Goal: Contribute content

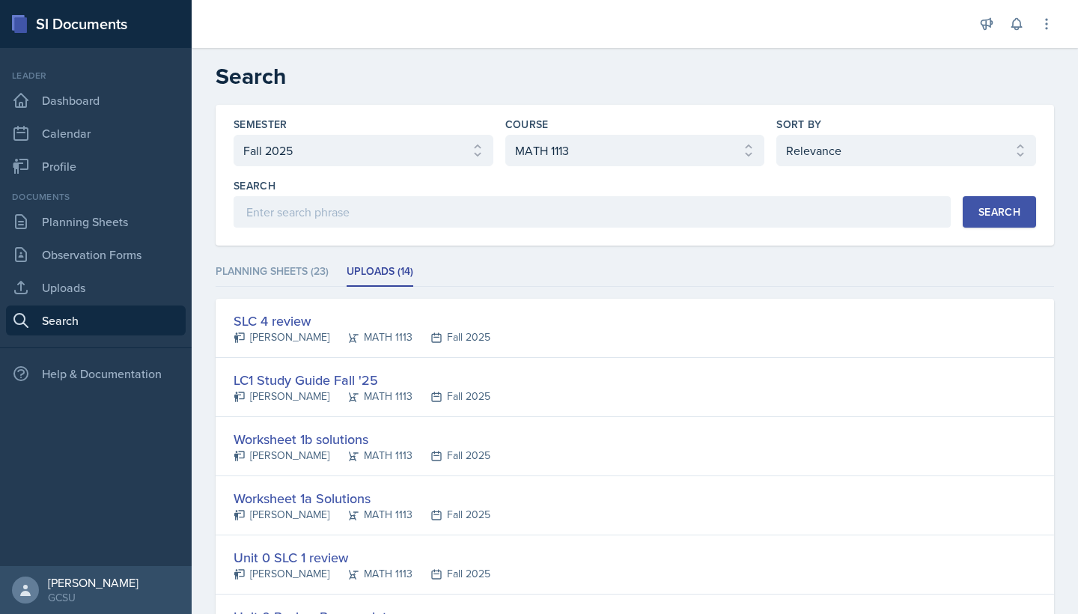
select select "986fdc3e-2246-4ffd-9cb8-78666de4ebed"
select select "d236ee51-059a-45e2-88e4-86a0f95ae8ef"
select select "1"
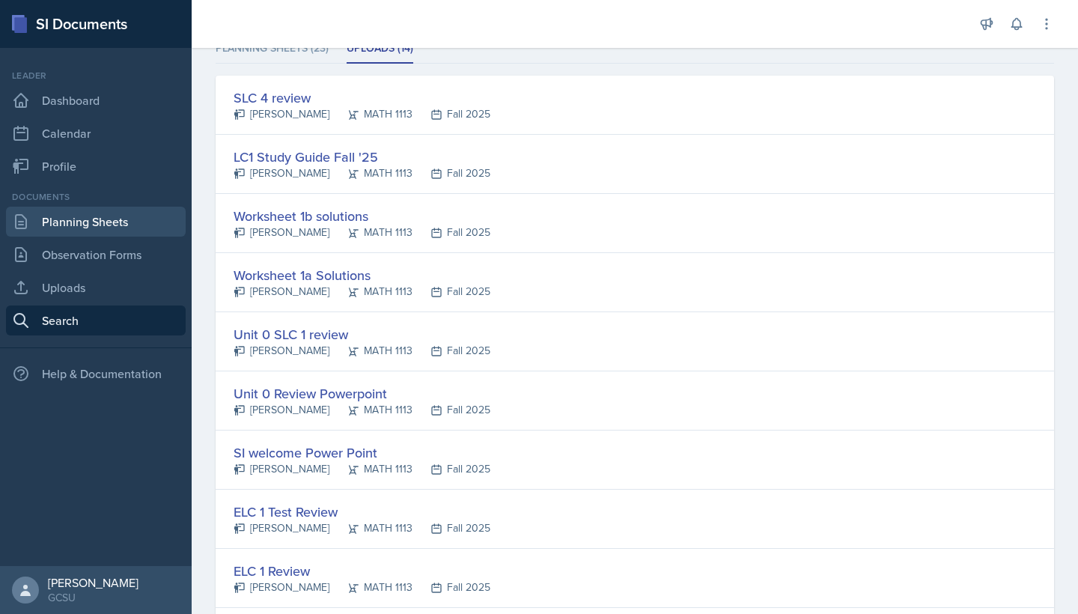
click at [111, 232] on link "Planning Sheets" at bounding box center [96, 222] width 180 height 30
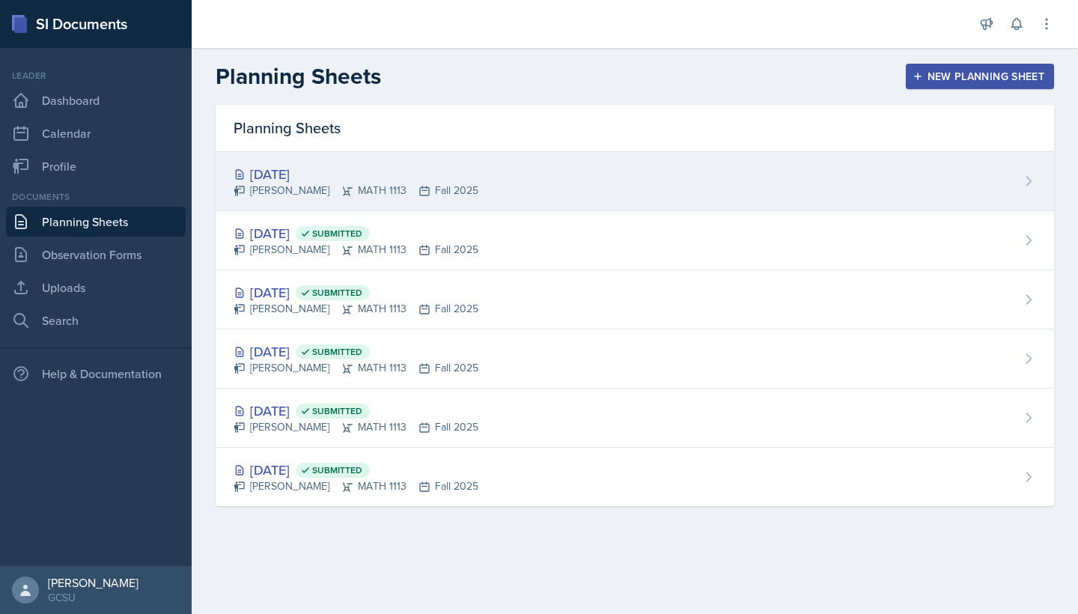
click at [420, 195] on icon at bounding box center [424, 190] width 9 height 9
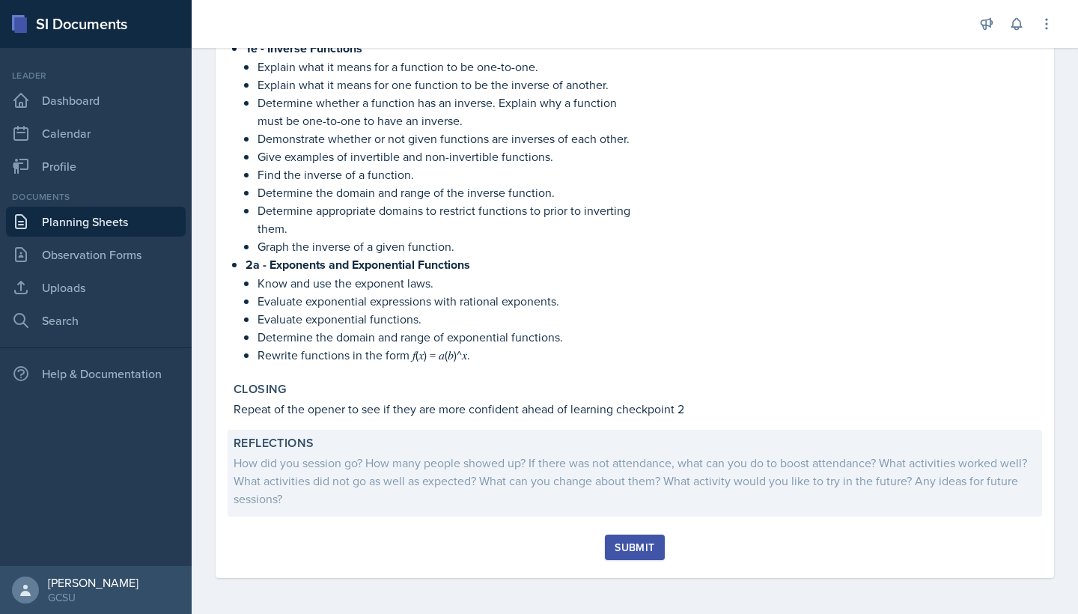
click at [612, 477] on div "How did you session go? How many people showed up? If there was not attendance,…" at bounding box center [635, 481] width 803 height 54
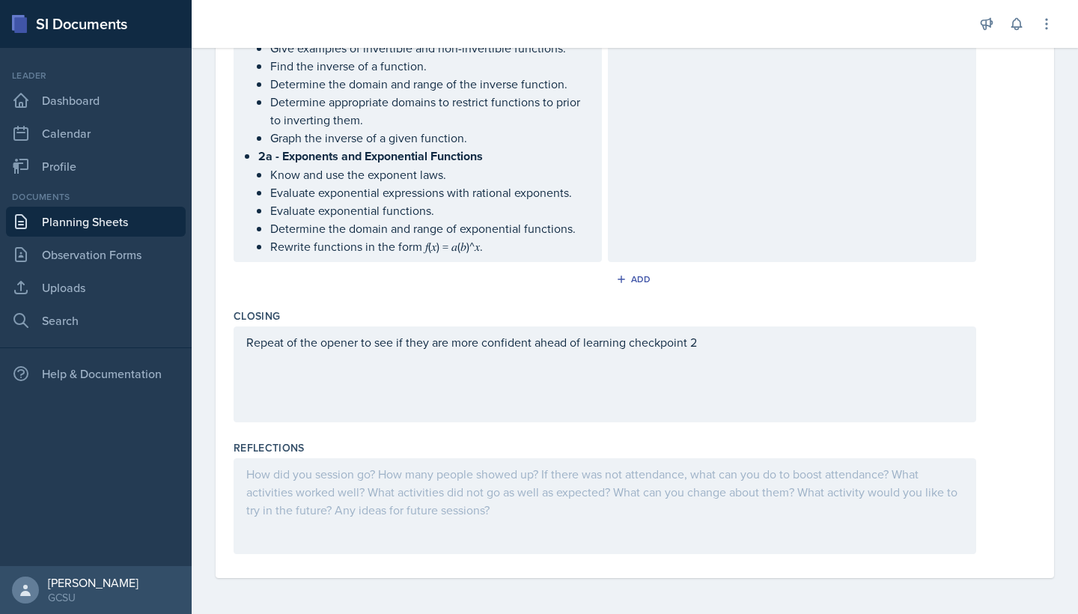
scroll to position [1277, 0]
click at [410, 484] on div at bounding box center [605, 506] width 743 height 96
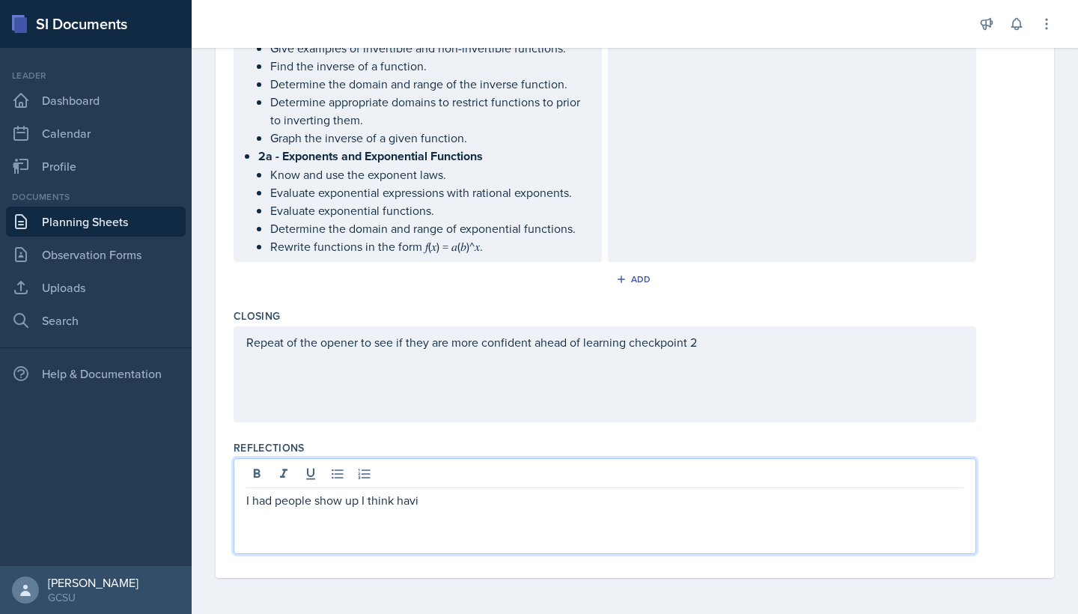
click at [276, 503] on p "I had people show up I think havi" at bounding box center [604, 500] width 717 height 18
click at [446, 505] on p "I had 10 people show up I think havi" at bounding box center [604, 500] width 717 height 18
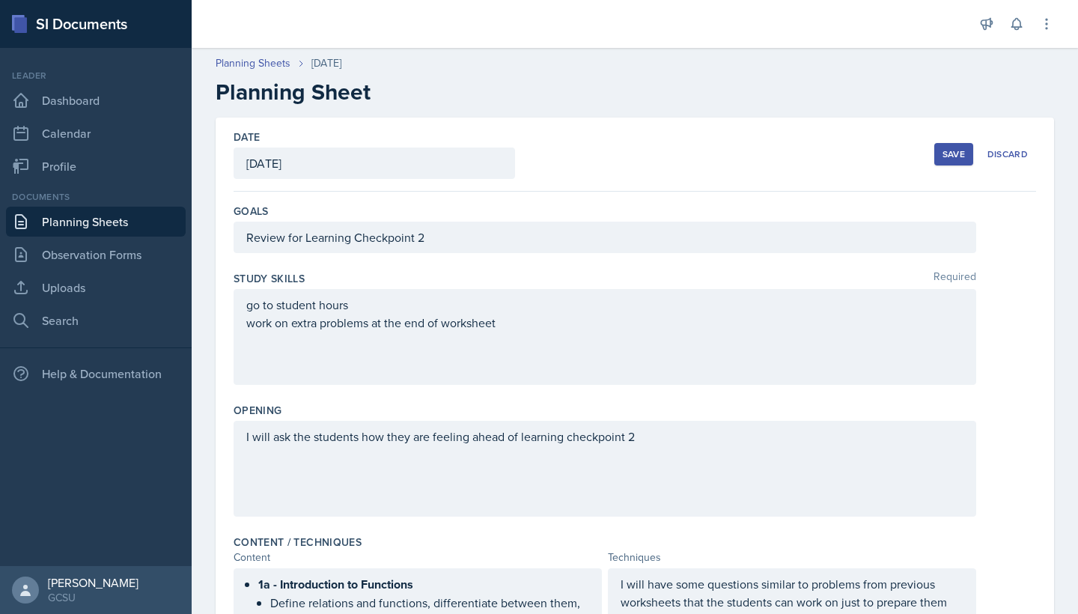
scroll to position [0, 0]
click at [948, 161] on button "Save" at bounding box center [954, 154] width 39 height 22
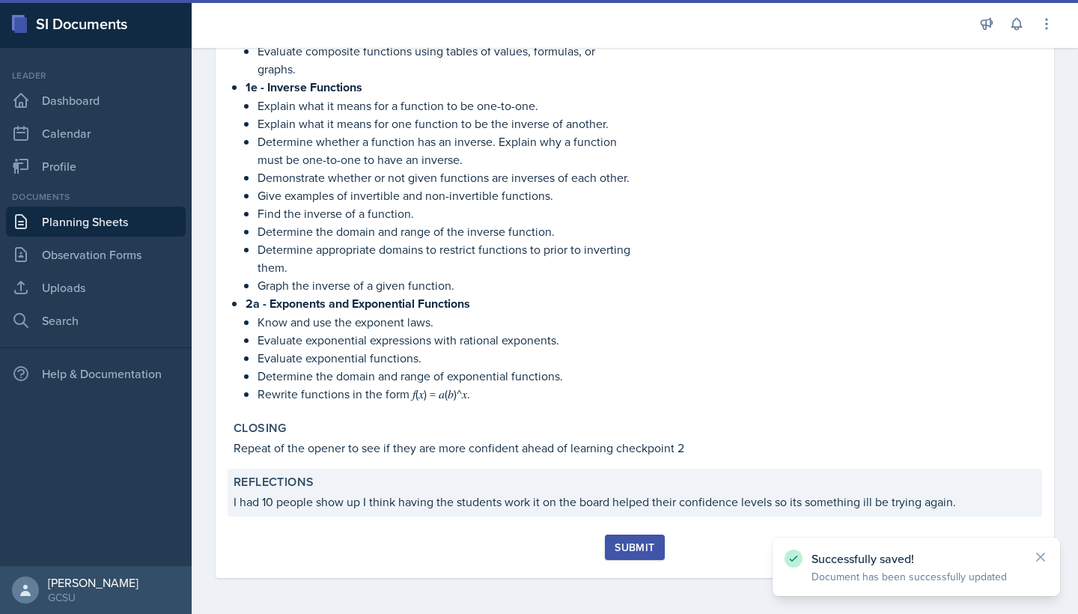
scroll to position [873, 0]
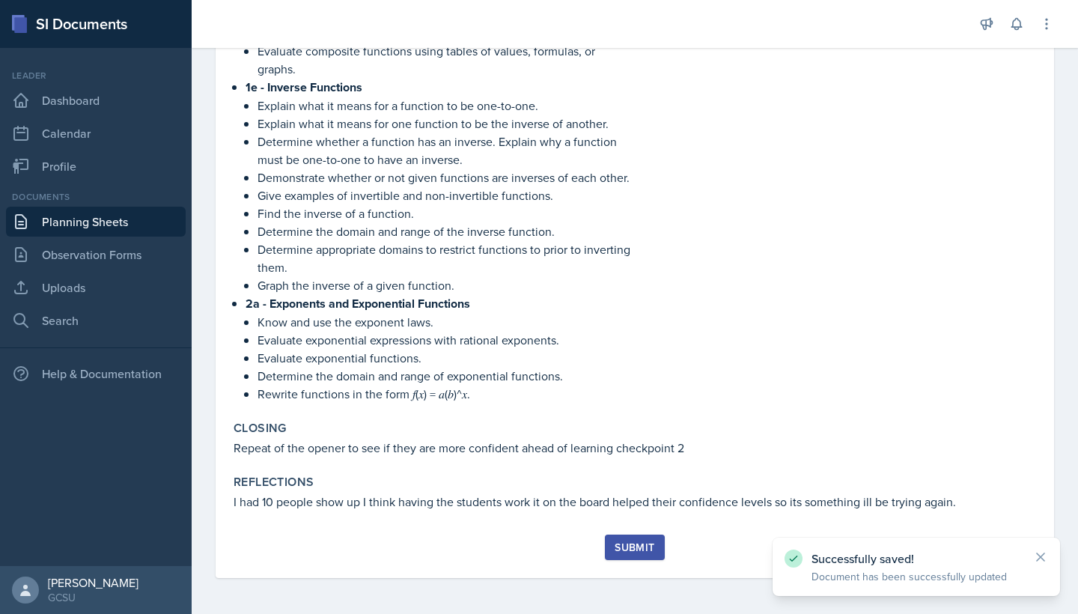
click at [620, 542] on div "Submit" at bounding box center [635, 547] width 40 height 12
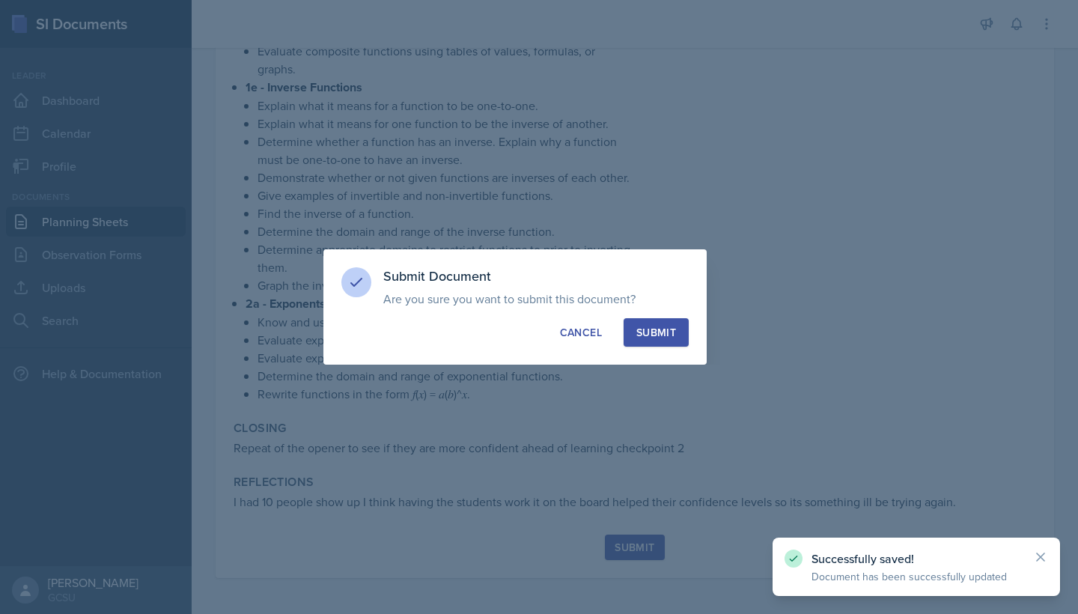
click at [666, 320] on button "Submit" at bounding box center [656, 332] width 65 height 28
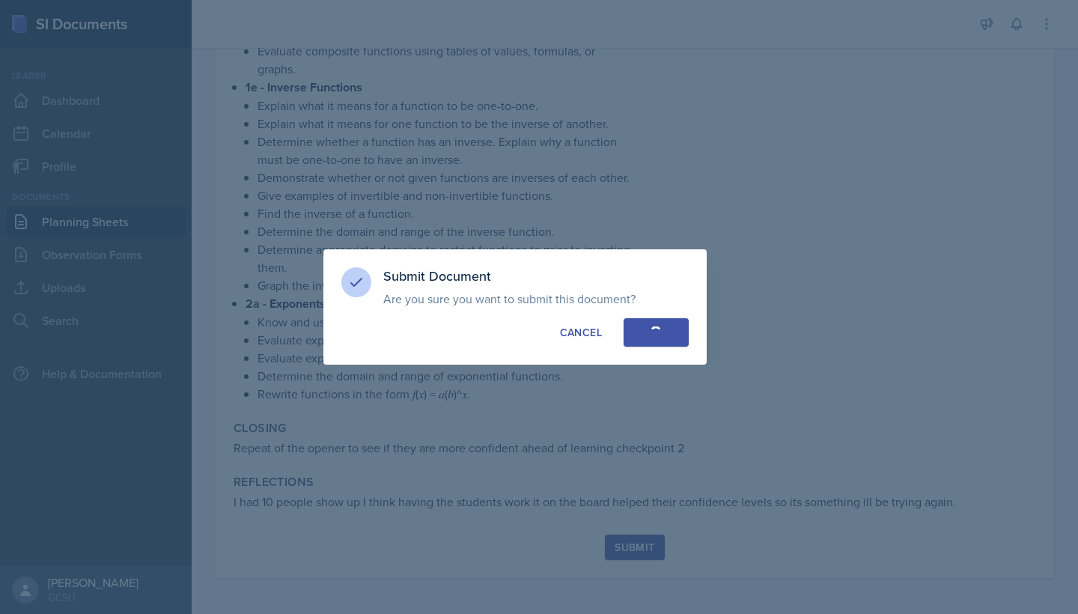
scroll to position [830, 0]
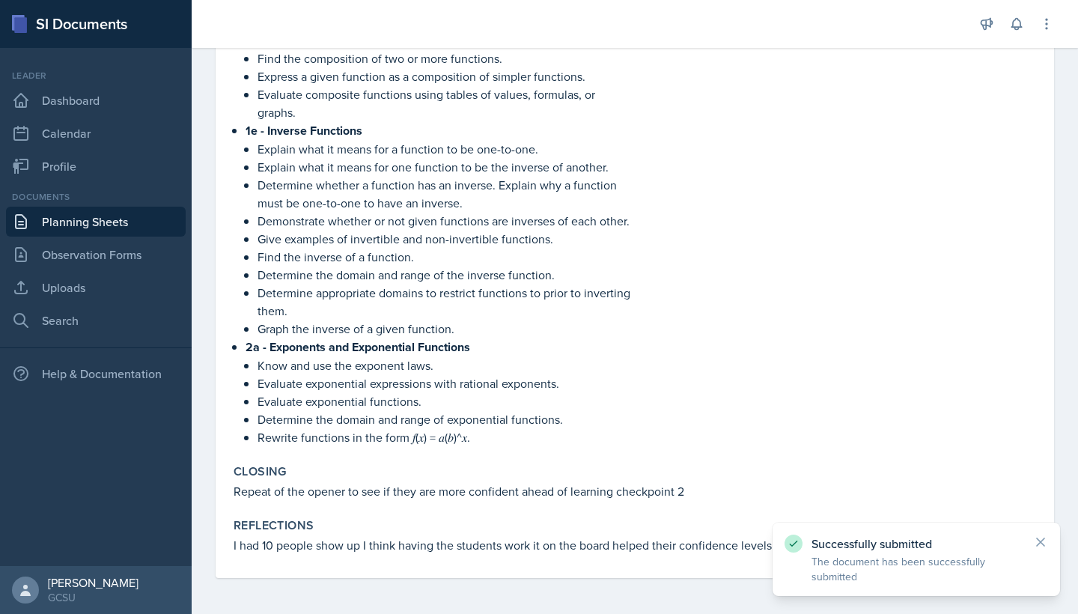
click at [53, 228] on link "Planning Sheets" at bounding box center [96, 222] width 180 height 30
